Goal: Information Seeking & Learning: Learn about a topic

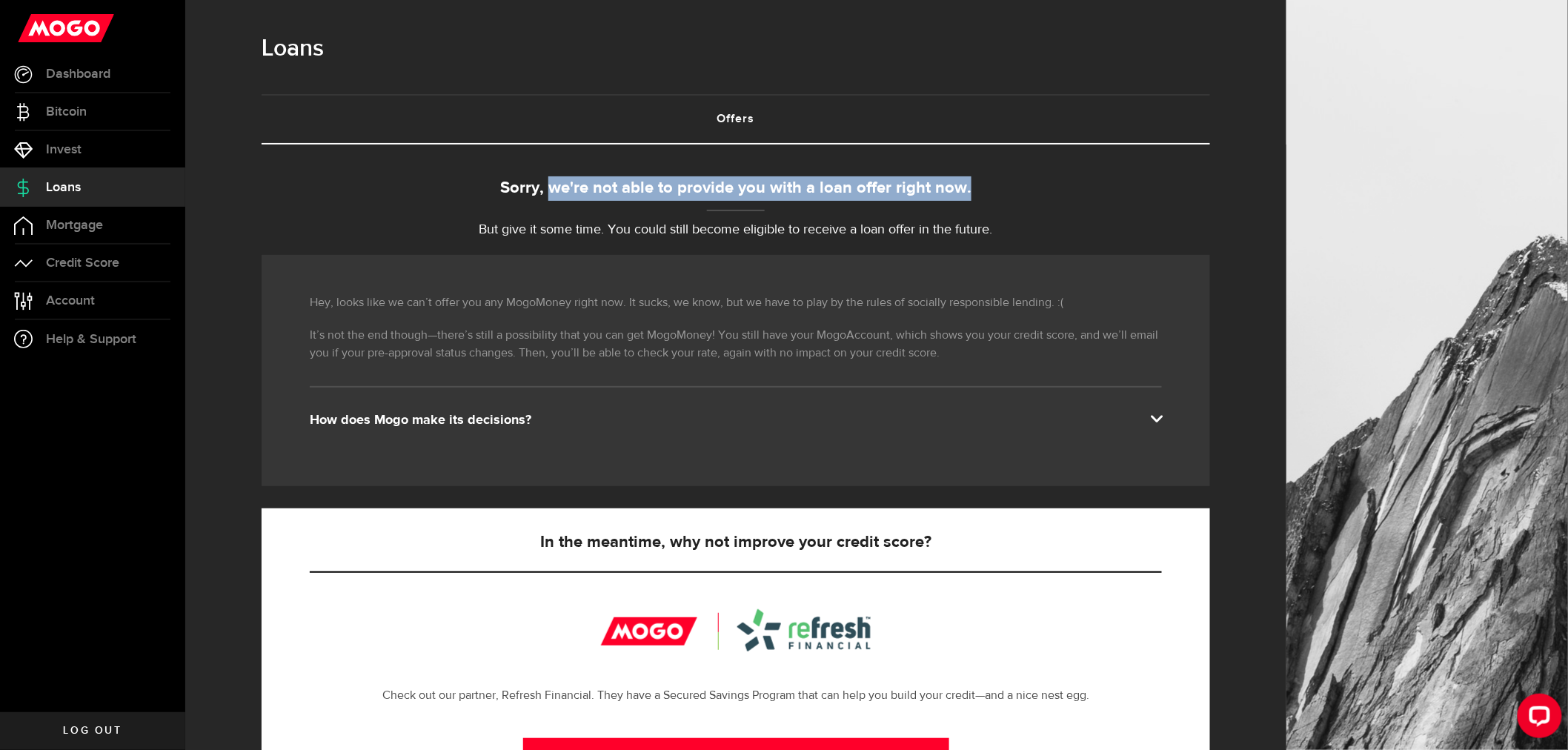
drag, startPoint x: 558, startPoint y: 187, endPoint x: 990, endPoint y: 190, distance: 432.0
click at [990, 190] on div "Sorry, we're not able to provide you with a loan offer right now." at bounding box center [736, 188] width 948 height 25
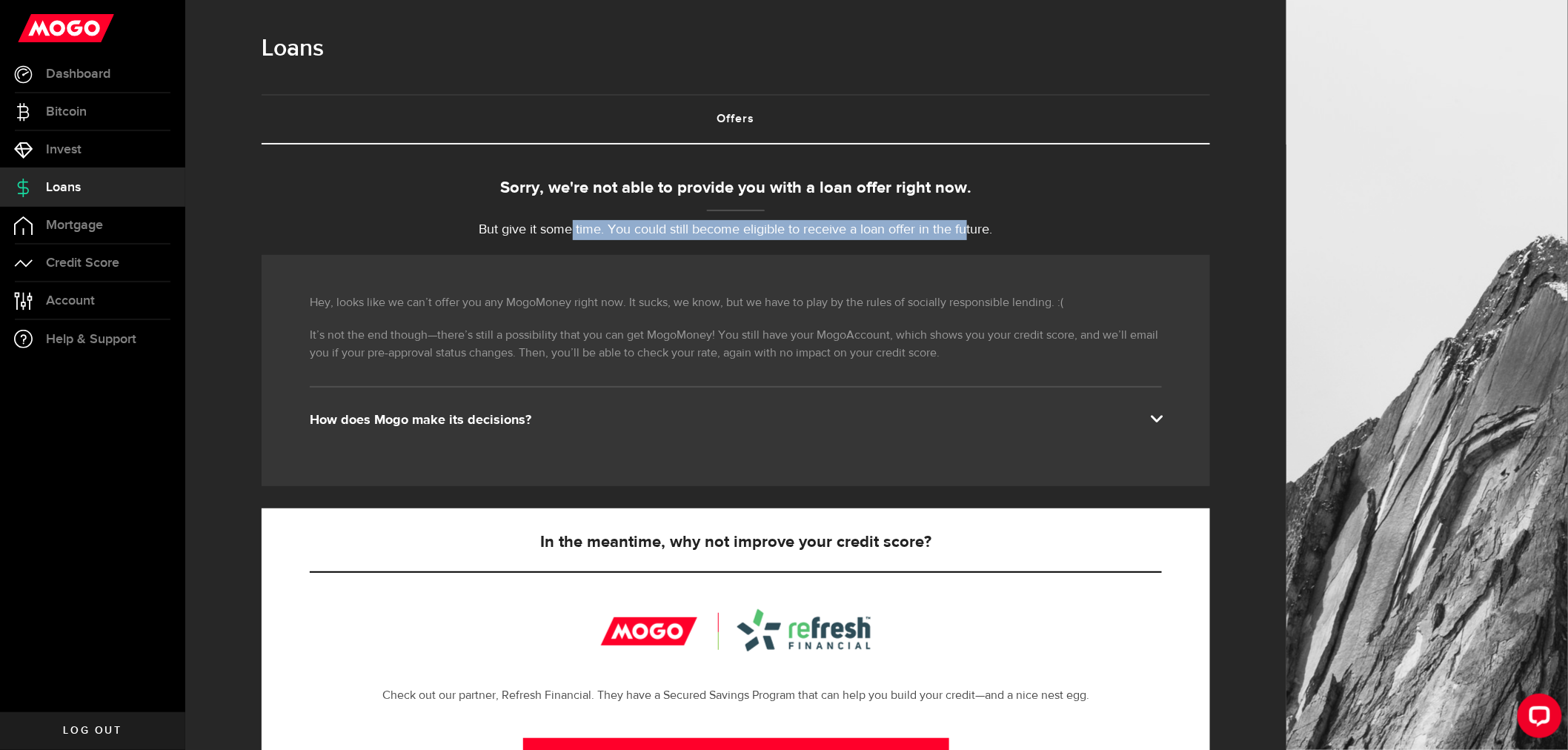
drag, startPoint x: 680, startPoint y: 223, endPoint x: 977, endPoint y: 224, distance: 297.0
click at [975, 224] on p "But give it some time. You could still become eligible to receive a loan offer …" at bounding box center [736, 230] width 948 height 20
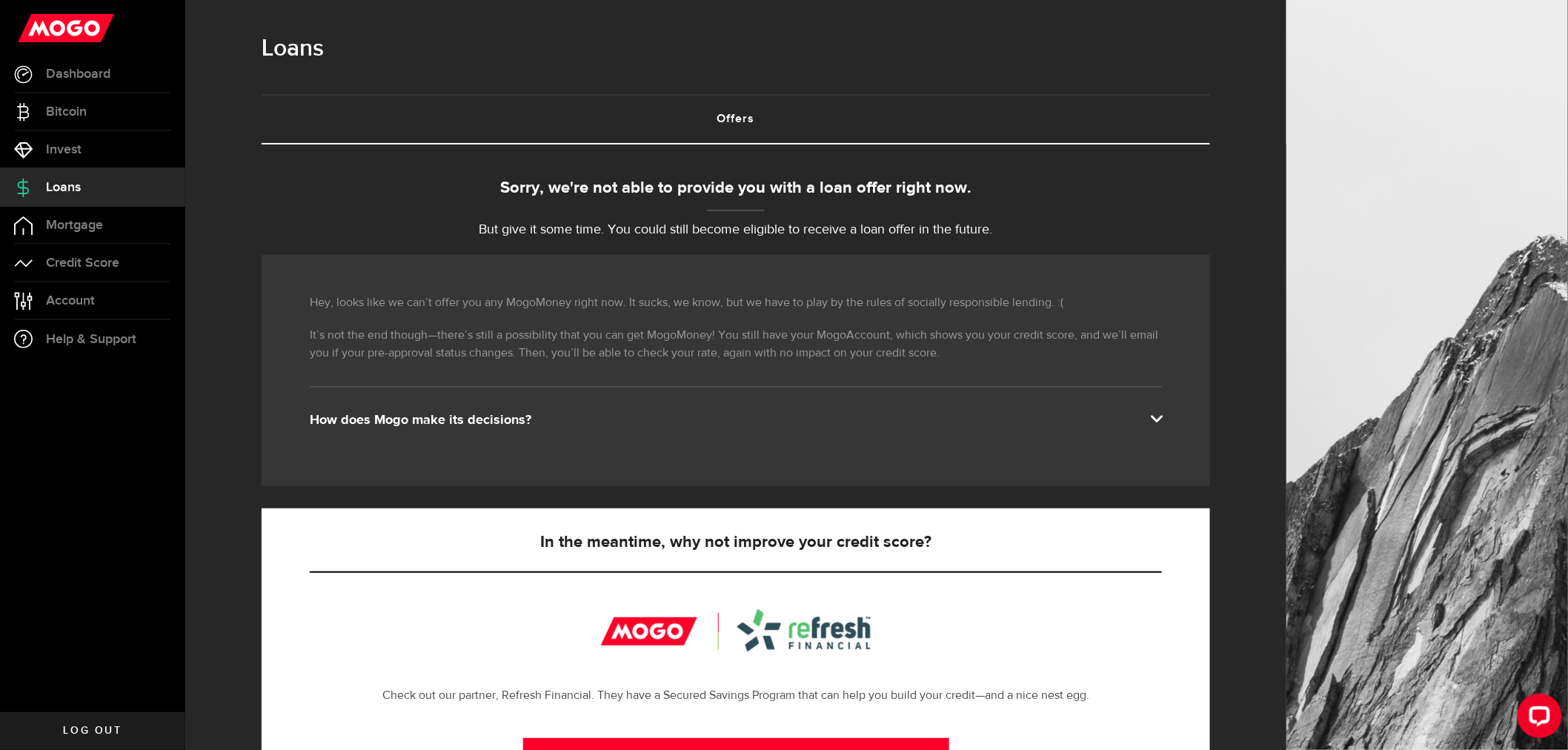
click at [1009, 224] on p "But give it some time. You could still become eligible to receive a loan offer …" at bounding box center [736, 230] width 948 height 20
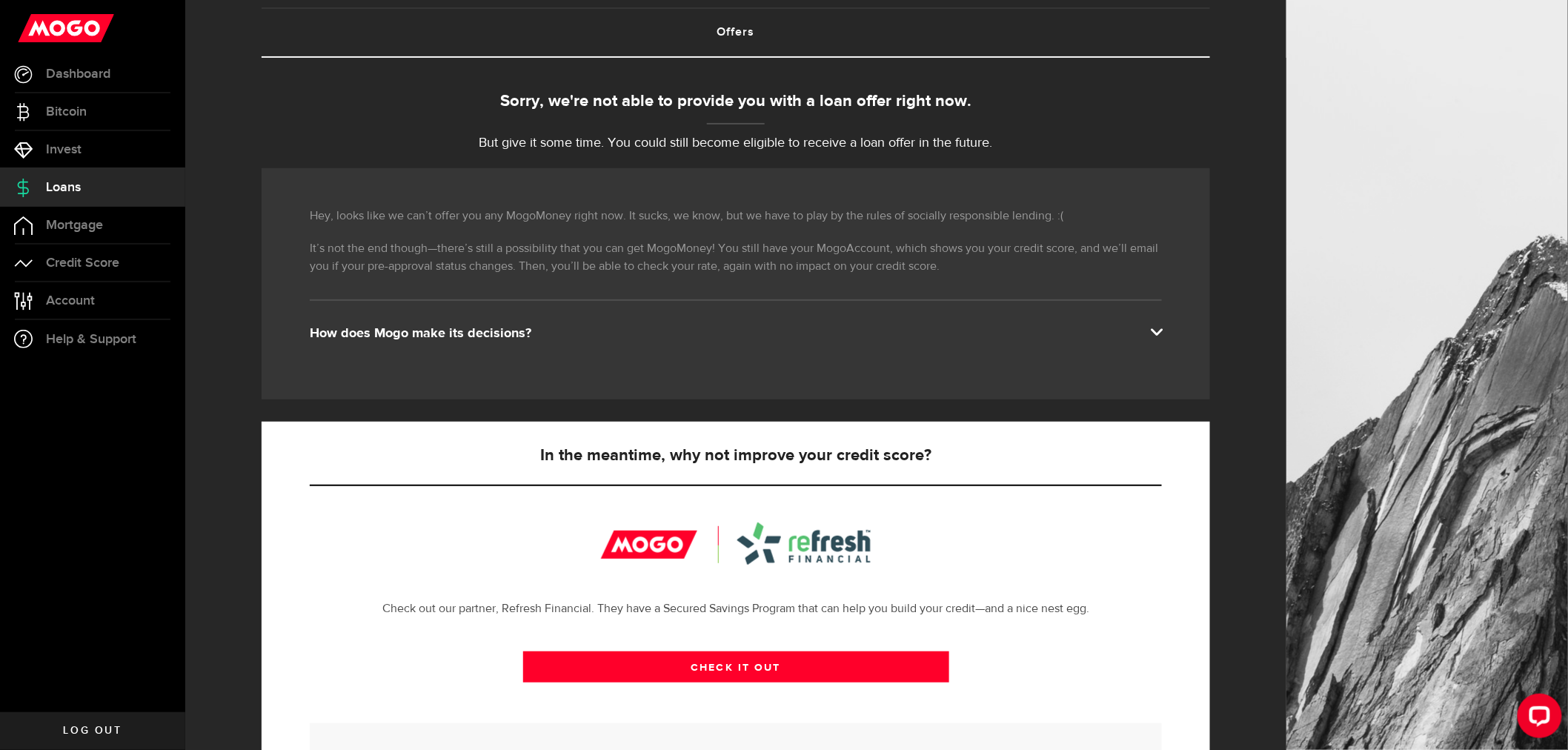
scroll to position [249, 0]
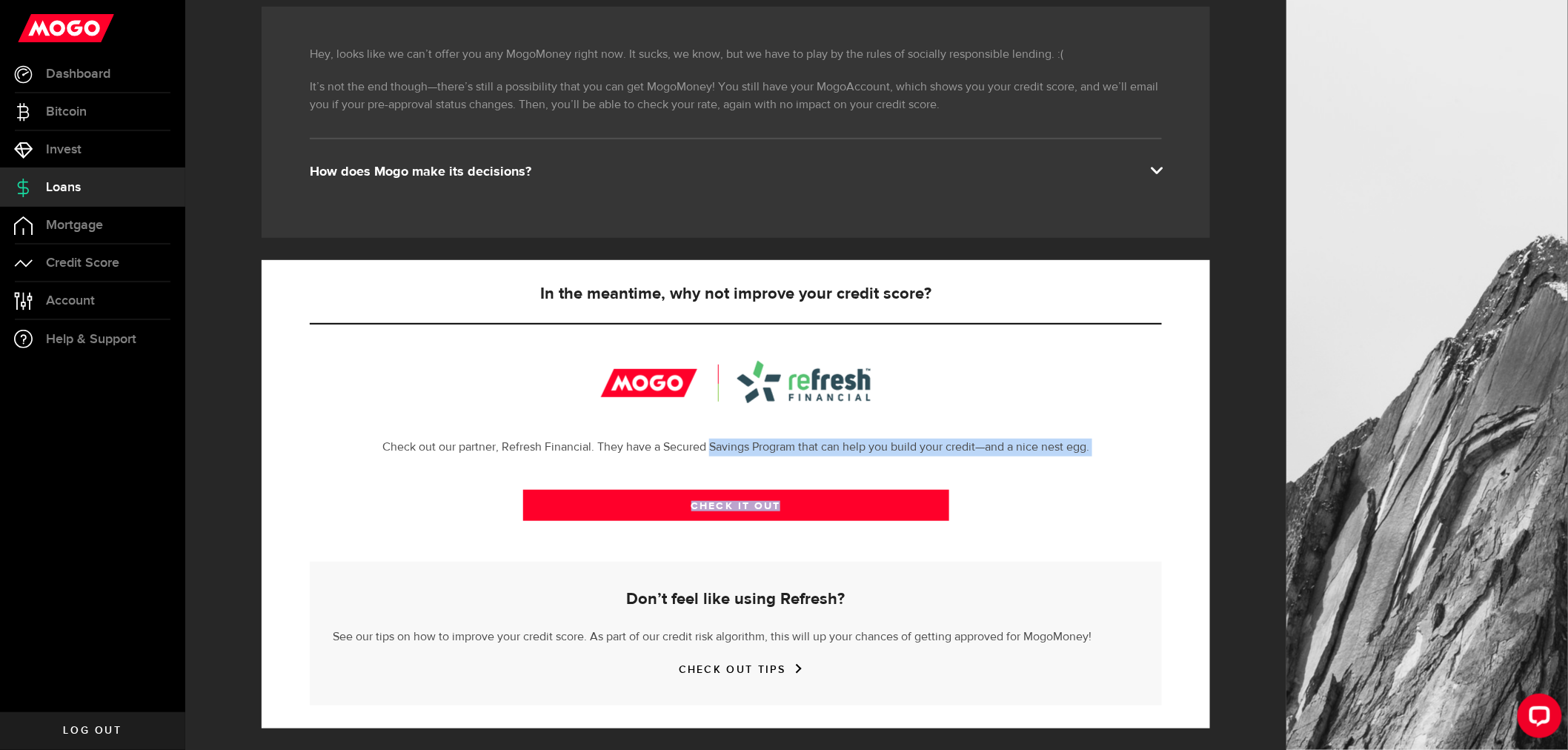
drag, startPoint x: 716, startPoint y: 433, endPoint x: 1083, endPoint y: 455, distance: 367.7
click at [1083, 455] on div "In the meantime, why not improve your credit score? Check out our partner, Refr…" at bounding box center [736, 494] width 948 height 468
click at [774, 453] on p "Check out our partner, Refresh Financial. They have a Secured Savings Program t…" at bounding box center [737, 448] width 853 height 18
drag, startPoint x: 781, startPoint y: 448, endPoint x: 1102, endPoint y: 447, distance: 321.0
click at [1102, 447] on p "Check out our partner, Refresh Financial. They have a Secured Savings Program t…" at bounding box center [737, 448] width 853 height 18
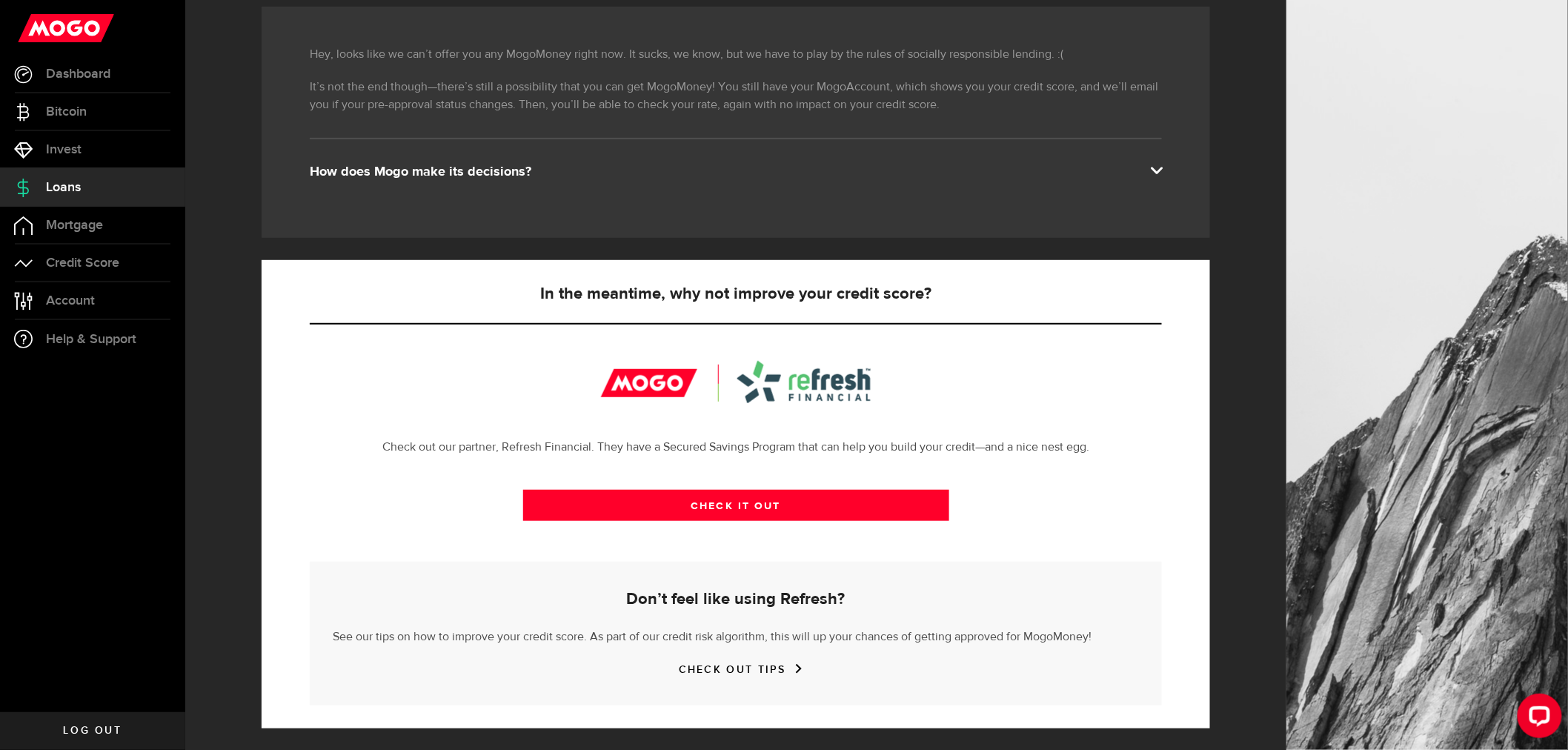
click at [1043, 492] on div "CHECK IT OUT" at bounding box center [737, 517] width 853 height 91
